Goal: Task Accomplishment & Management: Manage account settings

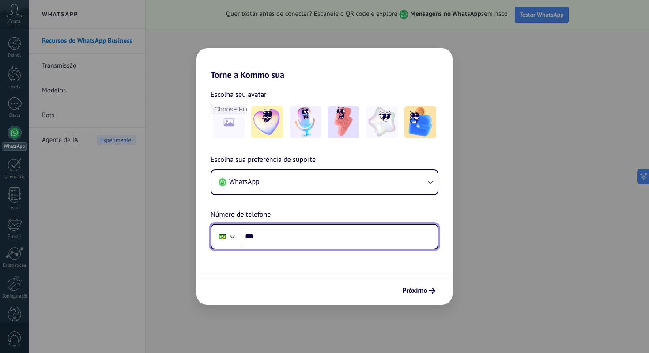
click at [325, 243] on input "***" at bounding box center [339, 236] width 197 height 20
type input "**********"
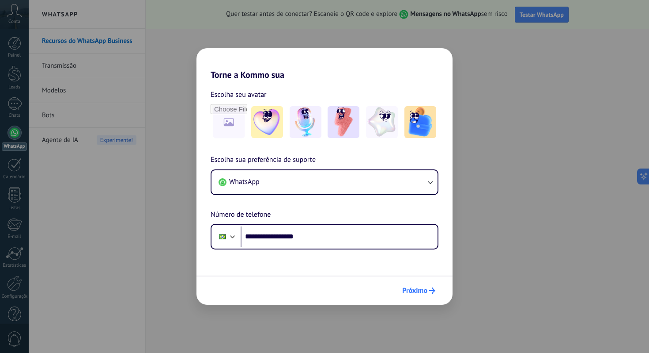
click at [417, 296] on button "Próximo" at bounding box center [418, 290] width 41 height 15
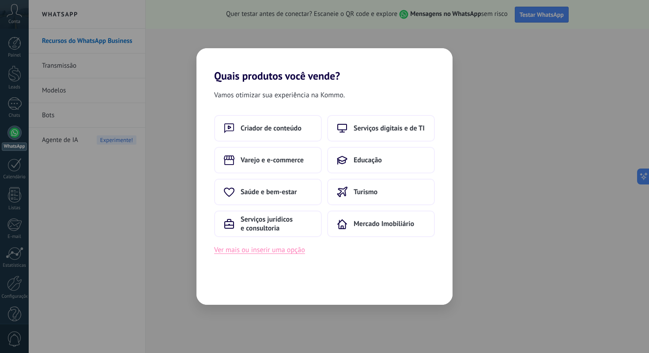
click at [264, 253] on button "Ver mais ou inserir uma opção" at bounding box center [259, 249] width 91 height 11
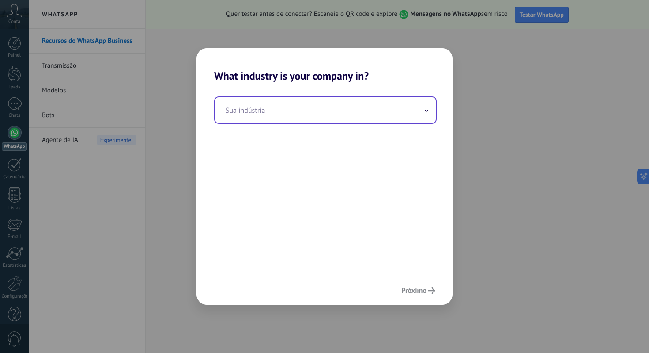
click at [323, 108] on input "text" at bounding box center [325, 110] width 221 height 26
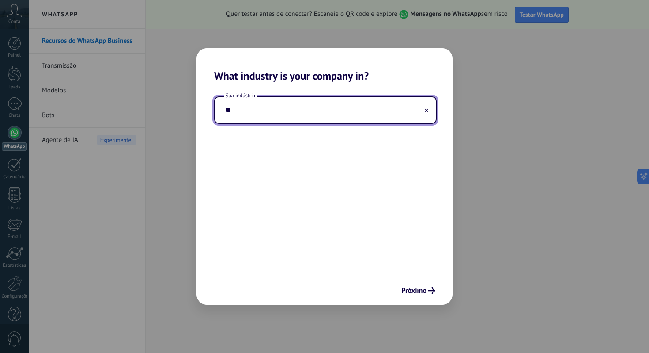
type input "*"
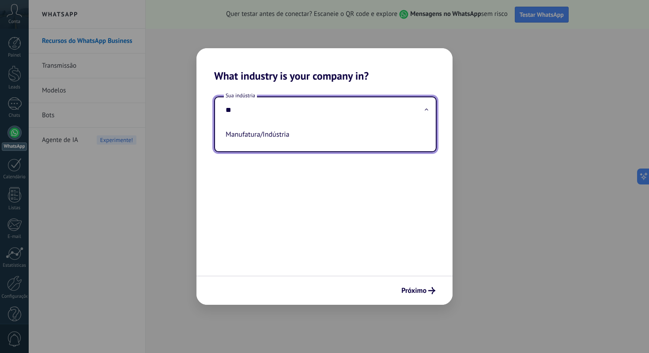
type input "*"
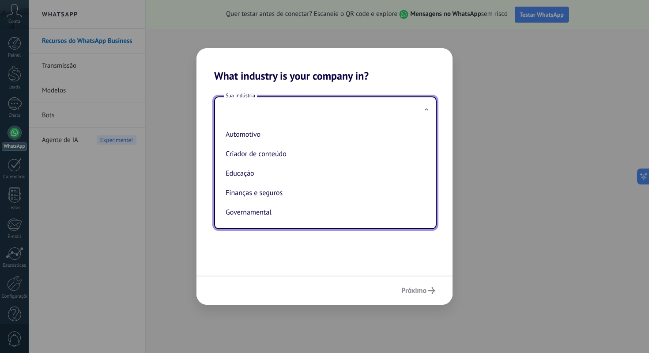
click at [274, 254] on div "Sua indústria Automotivo Criador de conteúdo Educação Finanças e seguros Govern…" at bounding box center [325, 178] width 256 height 193
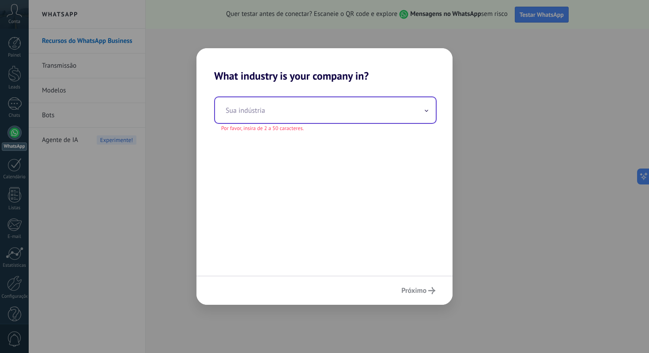
click at [265, 114] on input "text" at bounding box center [325, 110] width 221 height 26
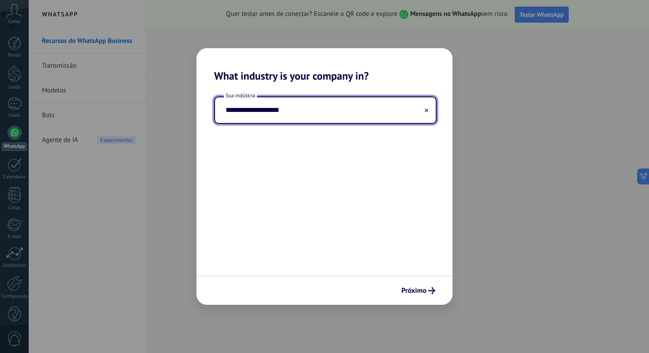
type input "**********"
click at [261, 133] on div "**********" at bounding box center [325, 178] width 256 height 193
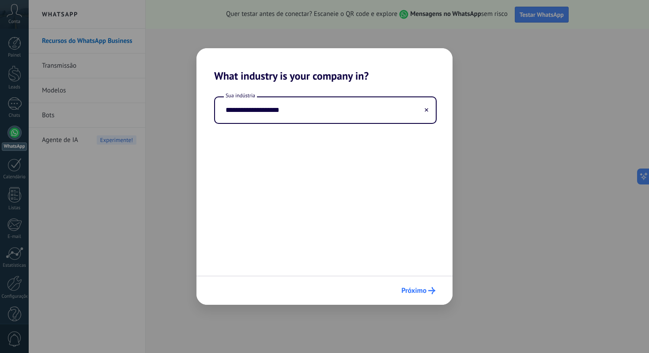
click at [425, 290] on span "Próximo" at bounding box center [414, 290] width 25 height 6
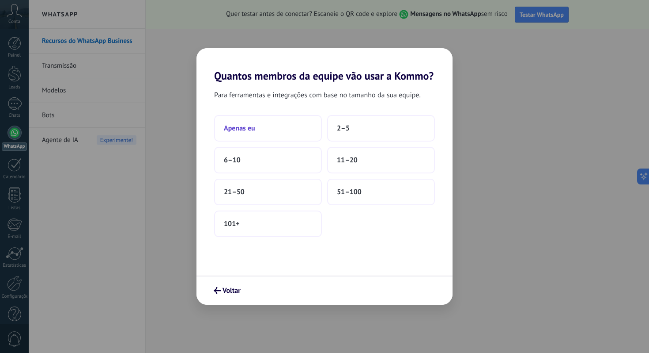
click at [272, 137] on button "Apenas eu" at bounding box center [268, 128] width 108 height 27
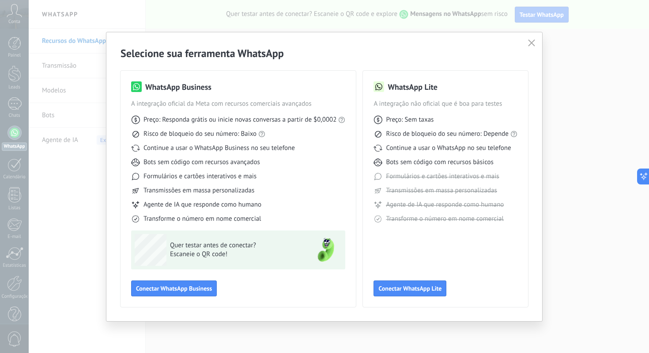
click at [523, 44] on div "Selecione sua ferramenta WhatsApp WhatsApp Business A integração oficial da Met…" at bounding box center [324, 176] width 436 height 288
click at [530, 44] on icon "button" at bounding box center [531, 42] width 7 height 7
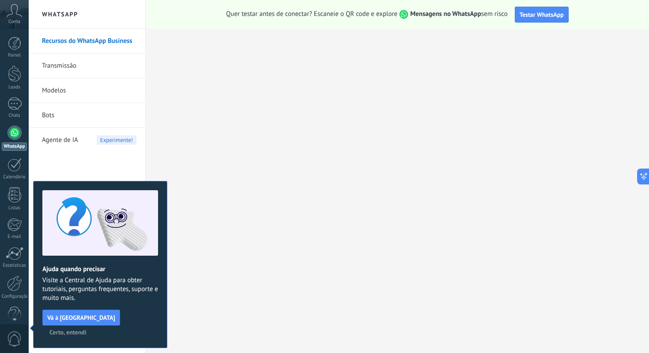
click at [21, 9] on icon at bounding box center [14, 10] width 15 height 13
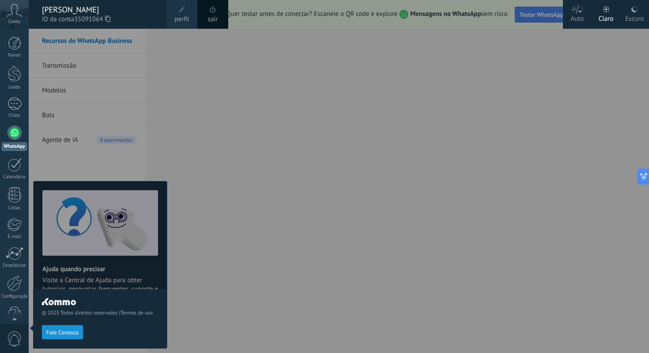
click at [209, 18] on link "sair" at bounding box center [213, 20] width 10 height 10
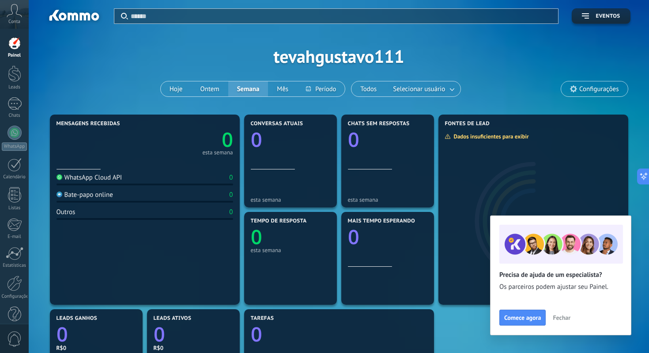
click at [565, 317] on span "Fechar" at bounding box center [562, 317] width 18 height 6
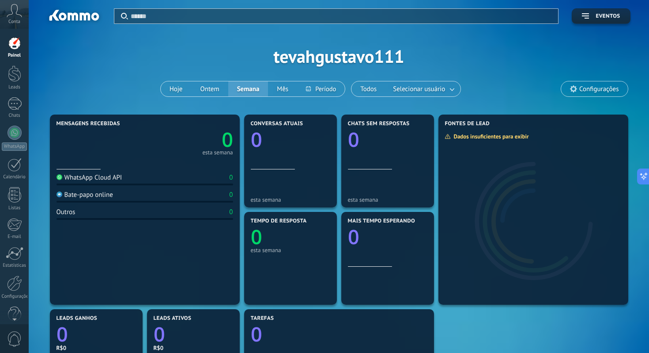
click at [23, 8] on div "Conta" at bounding box center [14, 14] width 29 height 29
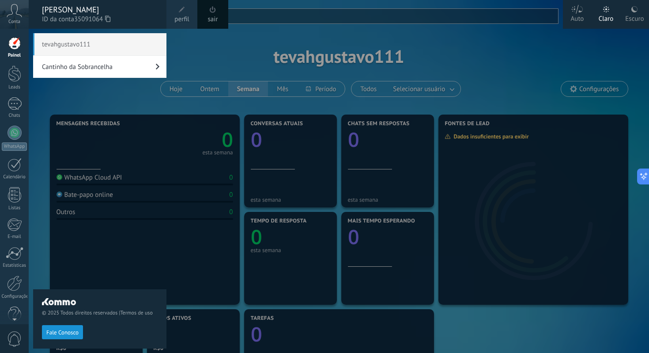
click at [105, 45] on span "tevahgustavo111" at bounding box center [99, 44] width 133 height 22
click at [91, 66] on link "Cantinho da Sobrancelha" at bounding box center [99, 67] width 133 height 22
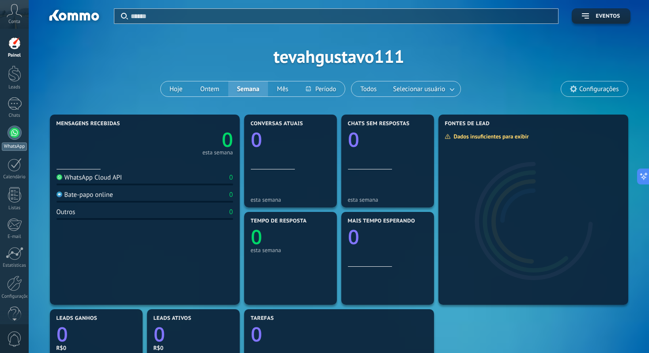
click at [12, 131] on div at bounding box center [15, 132] width 14 height 14
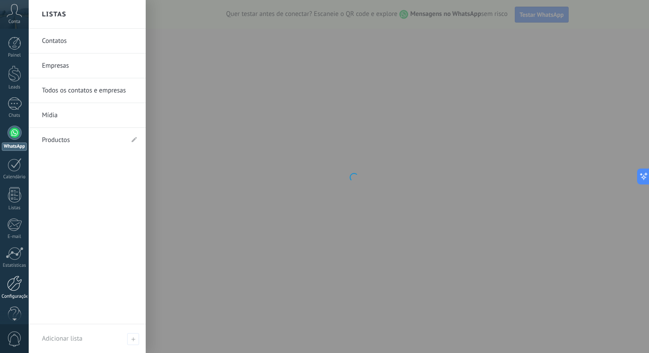
click at [11, 281] on div at bounding box center [14, 282] width 15 height 15
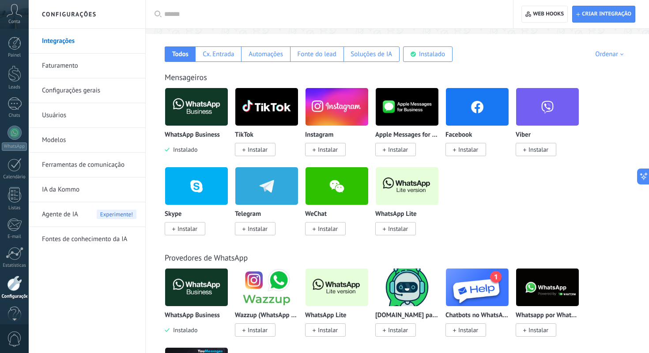
click at [9, 14] on icon at bounding box center [14, 10] width 15 height 13
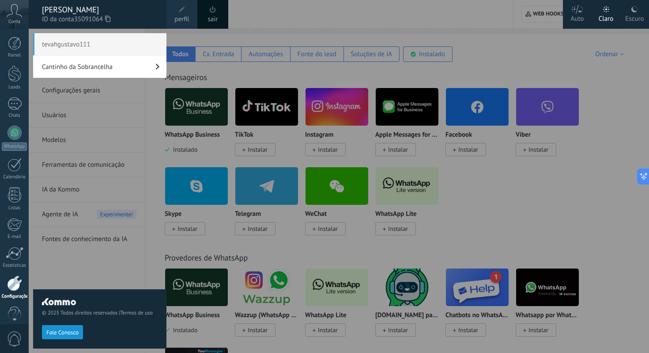
click at [58, 64] on link "Cantinho da Sobrancelha" at bounding box center [99, 67] width 133 height 22
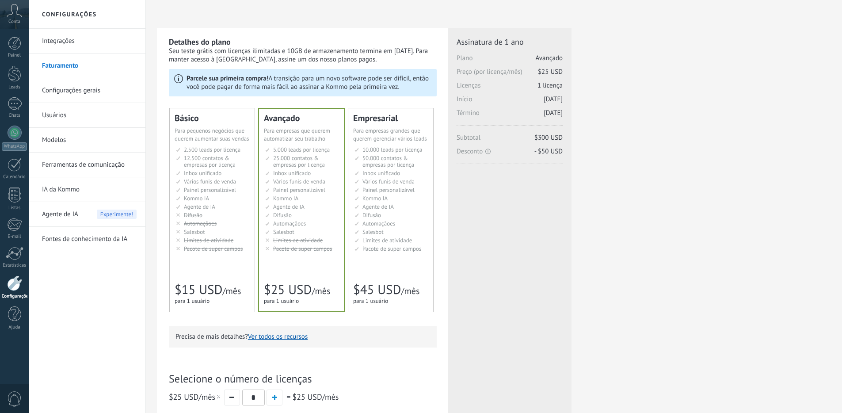
click at [17, 76] on div at bounding box center [14, 73] width 13 height 16
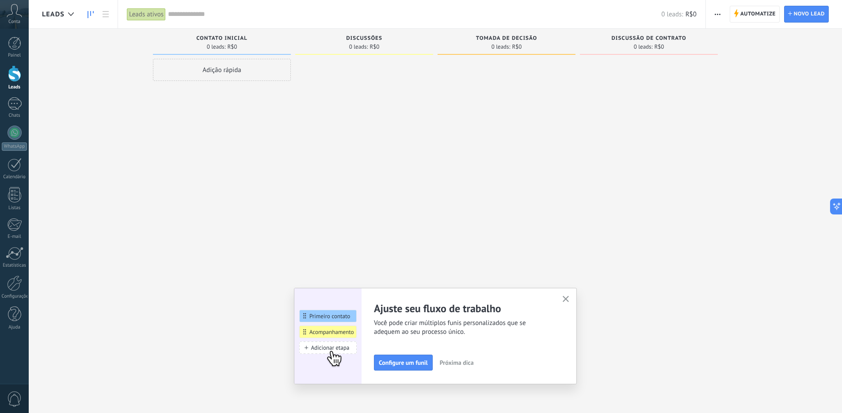
click at [570, 295] on button "button" at bounding box center [565, 299] width 11 height 12
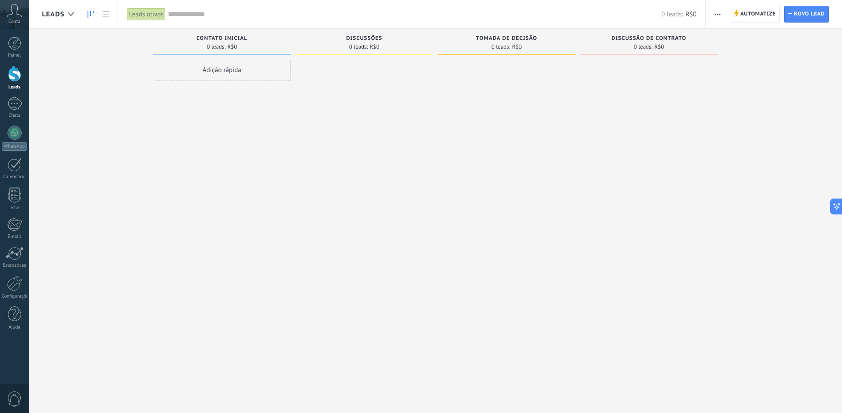
click at [14, 16] on icon at bounding box center [14, 10] width 15 height 13
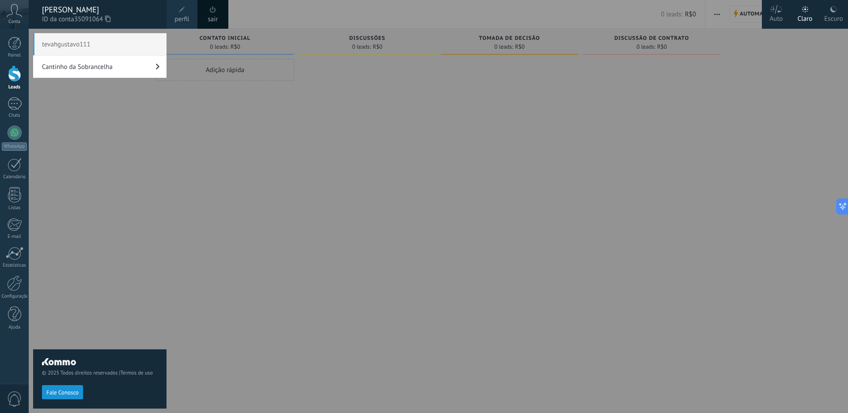
click at [92, 75] on link "Cantinho da Sobrancelha" at bounding box center [99, 67] width 133 height 22
